Goal: Transaction & Acquisition: Purchase product/service

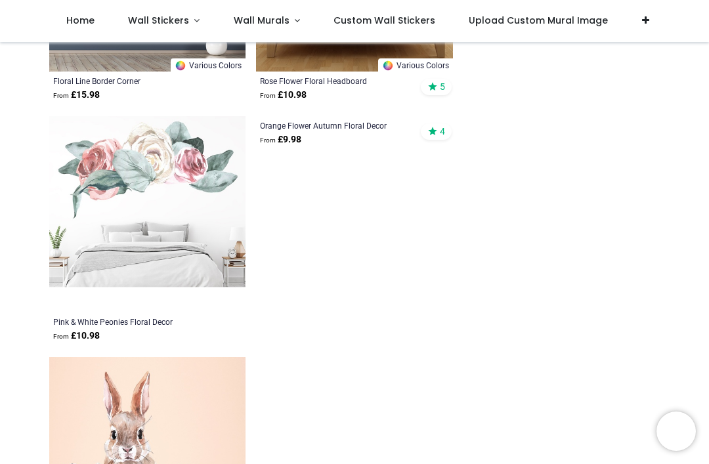
scroll to position [2165, 0]
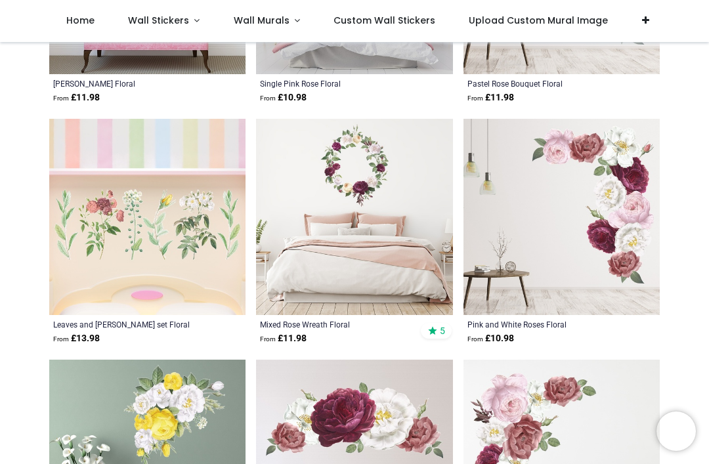
scroll to position [3850, 0]
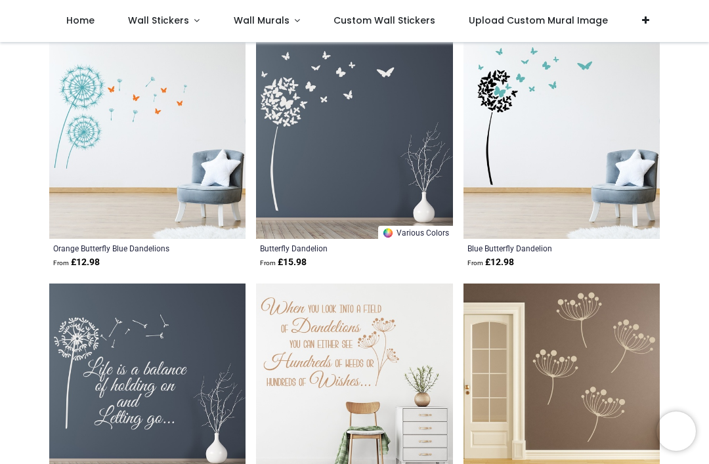
scroll to position [4889, 0]
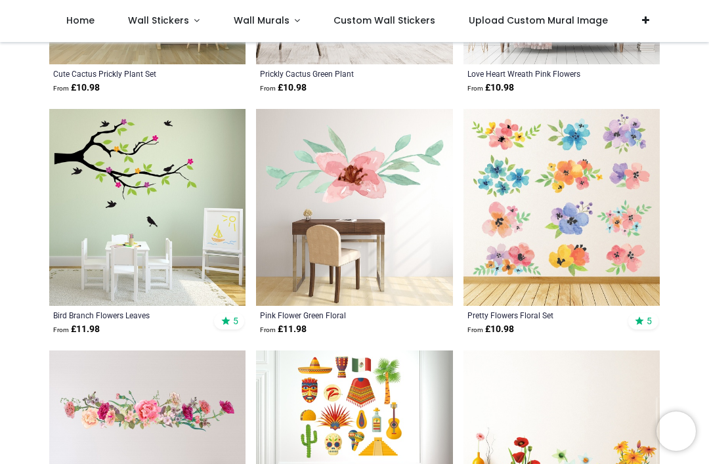
scroll to position [7038, 0]
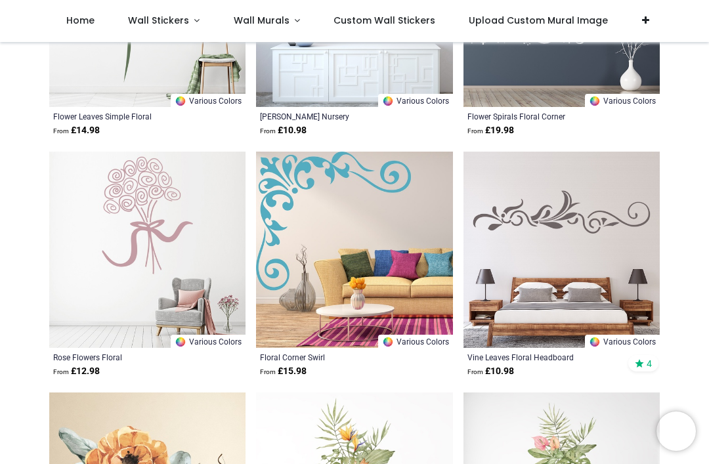
scroll to position [9364, 0]
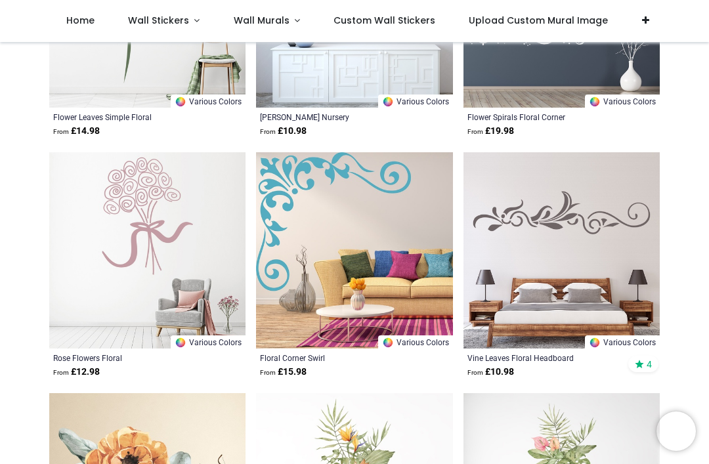
click at [288, 16] on link "Wall Murals" at bounding box center [267, 21] width 100 height 42
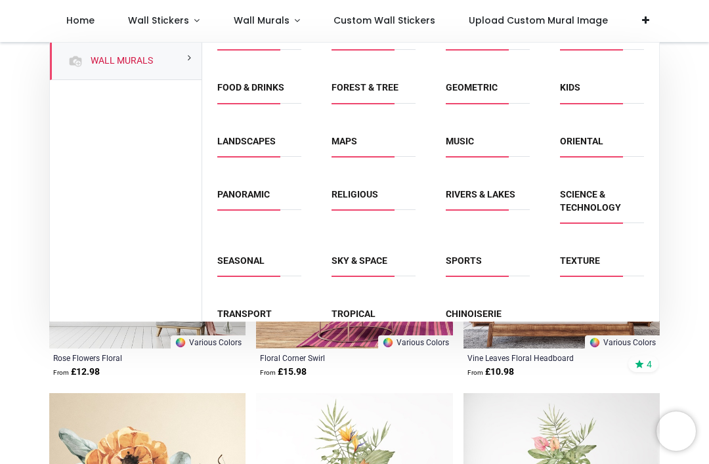
scroll to position [80, 0]
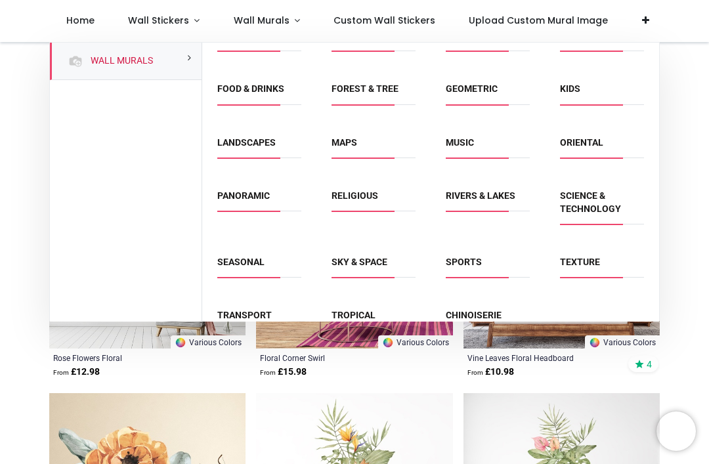
click at [489, 310] on link "Chinoiserie" at bounding box center [474, 315] width 56 height 11
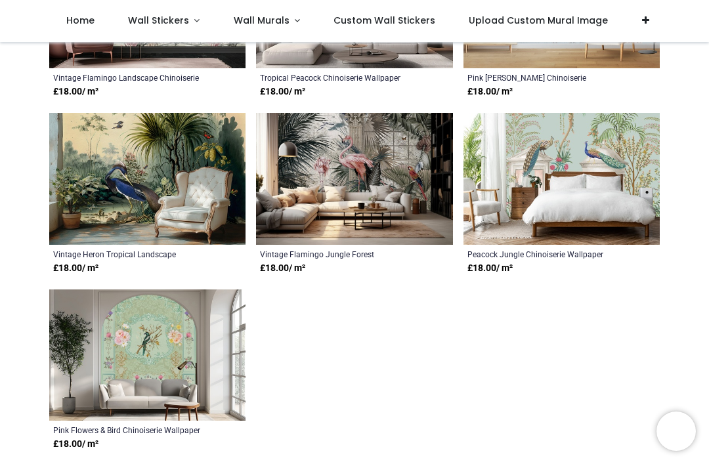
scroll to position [1553, 0]
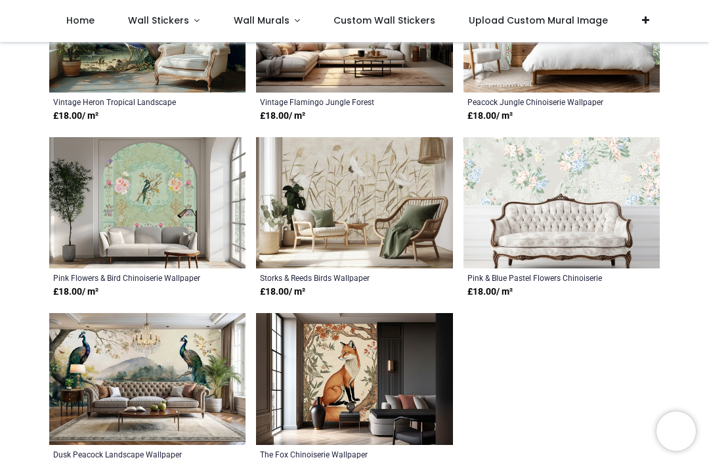
scroll to position [1718, 0]
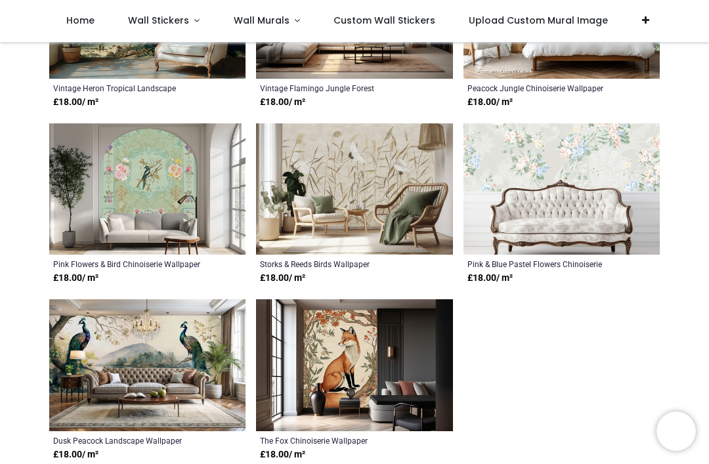
click at [410, 198] on img at bounding box center [354, 189] width 196 height 132
click at [324, 268] on div "Storks & Reeds Birds Wallpaper" at bounding box center [335, 264] width 151 height 11
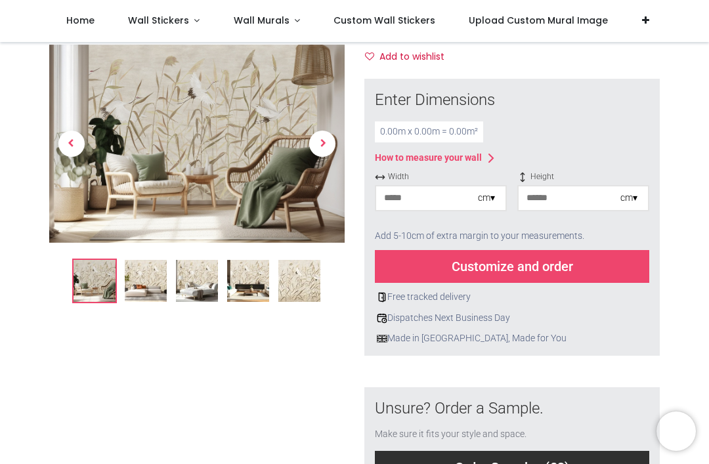
scroll to position [183, 0]
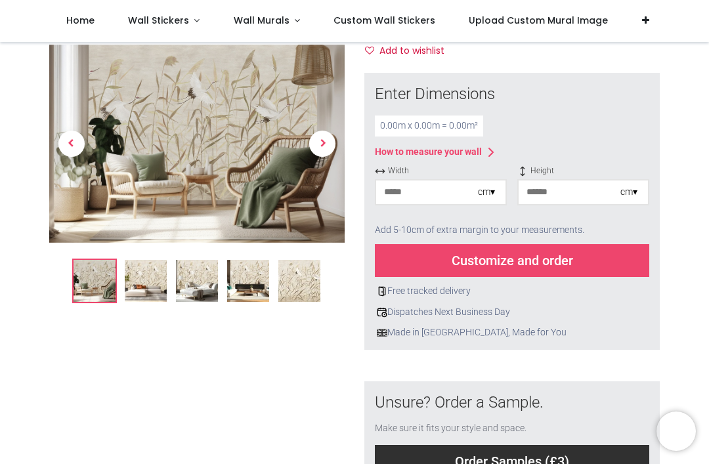
click at [502, 189] on div "cm ▾" at bounding box center [492, 192] width 28 height 13
click at [494, 189] on div "cm ▾" at bounding box center [486, 192] width 17 height 13
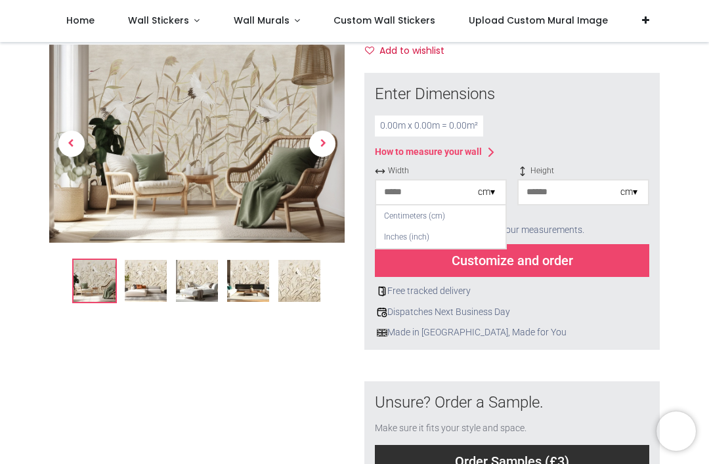
click at [472, 232] on div "Inches (inch)" at bounding box center [440, 238] width 129 height 22
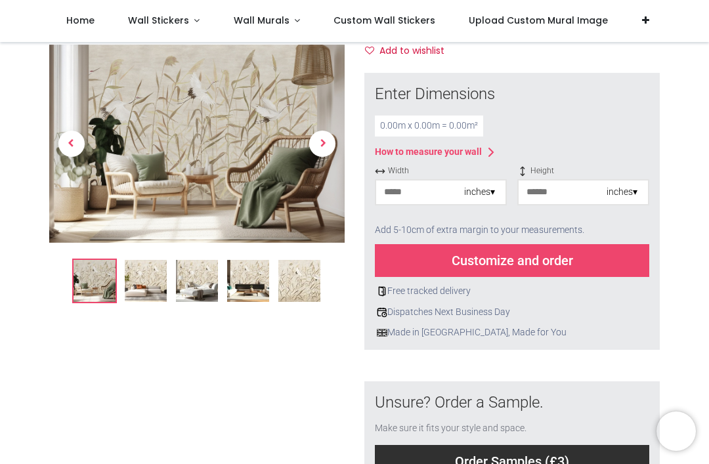
click at [452, 189] on input "number" at bounding box center [420, 193] width 88 height 24
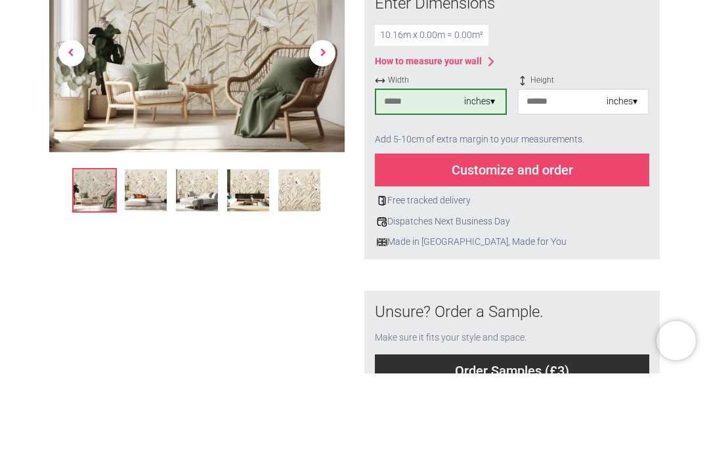
type input "***"
click at [595, 181] on input "number" at bounding box center [563, 193] width 88 height 24
type input "***"
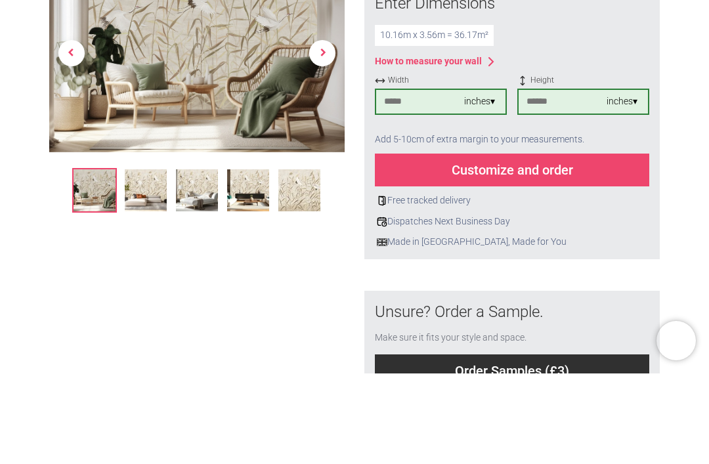
click at [621, 244] on div "Customize and order" at bounding box center [512, 260] width 275 height 33
